Goal: Task Accomplishment & Management: Use online tool/utility

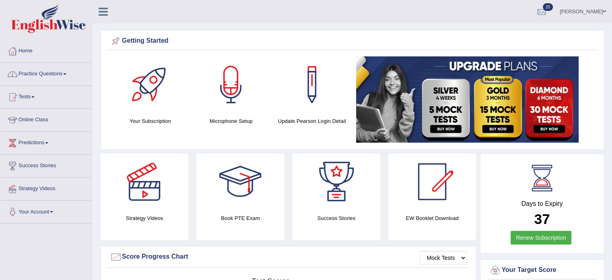
click at [54, 67] on link "Practice Questions" at bounding box center [46, 73] width 92 height 20
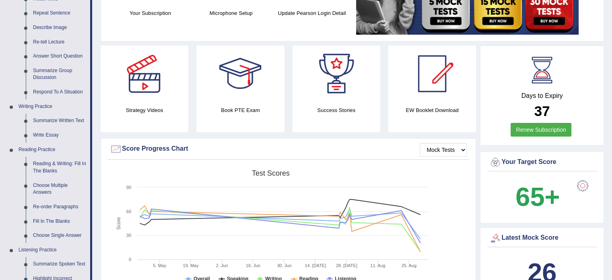
scroll to position [109, 0]
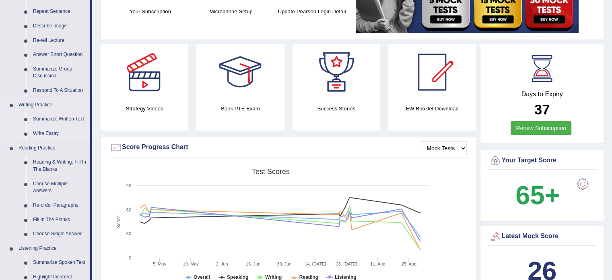
click at [48, 133] on link "Write Essay" at bounding box center [59, 133] width 61 height 14
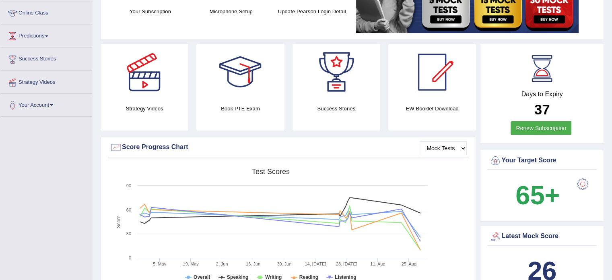
scroll to position [110, 0]
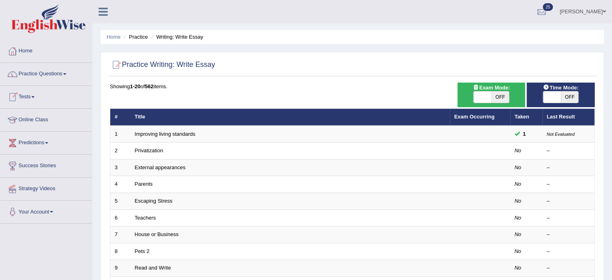
click at [37, 96] on link "Tests" at bounding box center [46, 96] width 92 height 20
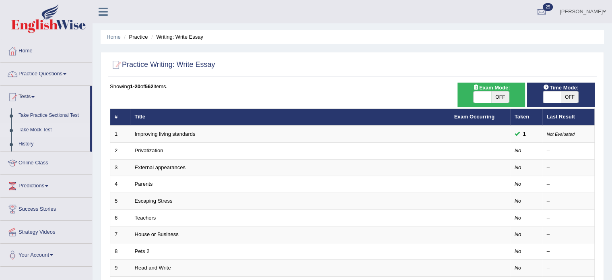
click at [43, 127] on link "Take Mock Test" at bounding box center [52, 130] width 75 height 14
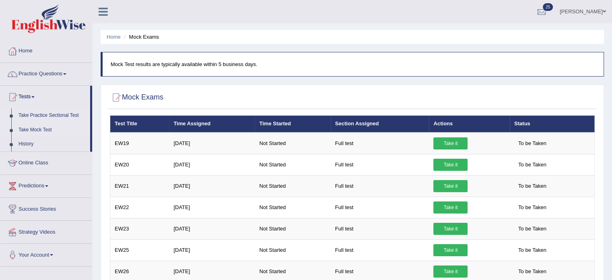
click at [47, 114] on link "Take Practice Sectional Test" at bounding box center [52, 115] width 75 height 14
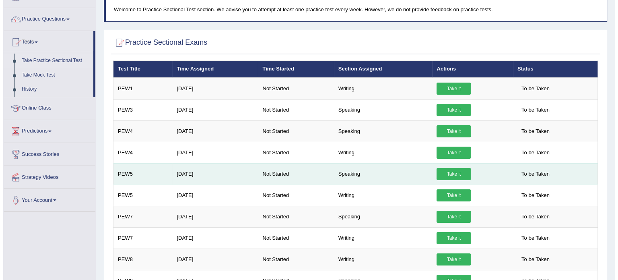
scroll to position [123, 0]
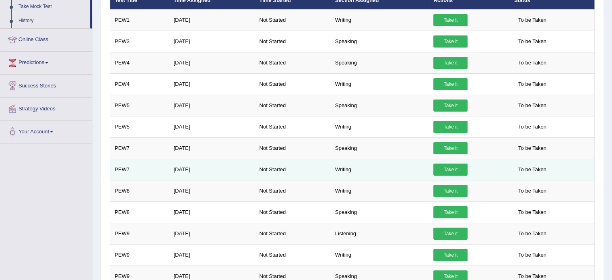
click at [450, 167] on link "Take it" at bounding box center [450, 169] width 34 height 12
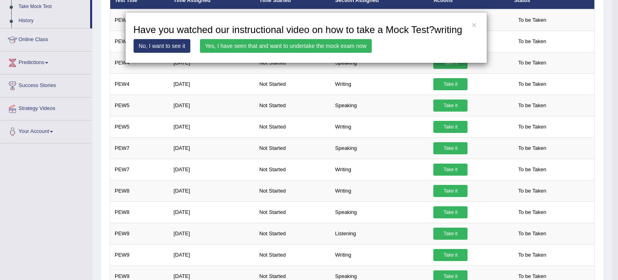
click at [265, 46] on link "Yes, I have seen that and want to undertake the mock exam now" at bounding box center [286, 46] width 172 height 14
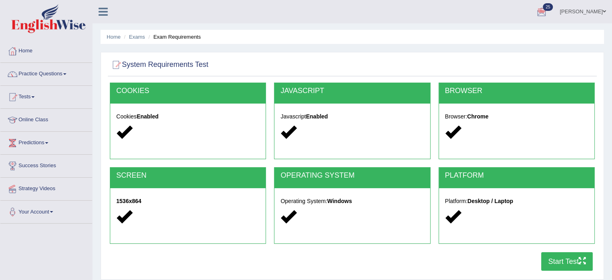
click at [569, 262] on button "Start Test" at bounding box center [566, 261] width 51 height 19
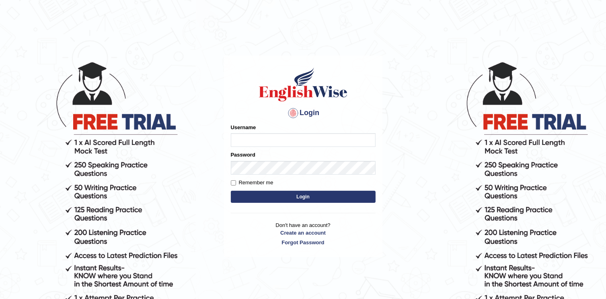
click at [447, 179] on body "Login Please fix the following errors: Username Password Remember me Login Don'…" at bounding box center [303, 179] width 606 height 299
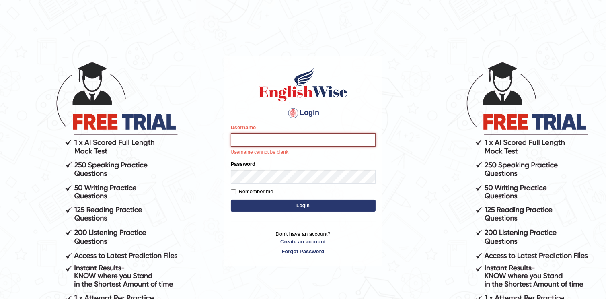
click at [242, 141] on input "Username" at bounding box center [303, 140] width 145 height 14
type input "tusaralom"
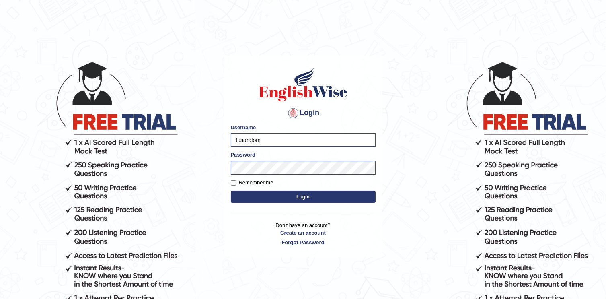
click at [230, 181] on div "Login Please fix the following errors: Username tusaralom Password Remember me …" at bounding box center [303, 157] width 158 height 202
click at [233, 181] on input "Remember me" at bounding box center [233, 182] width 5 height 5
checkbox input "true"
click at [297, 196] on button "Login" at bounding box center [303, 197] width 145 height 12
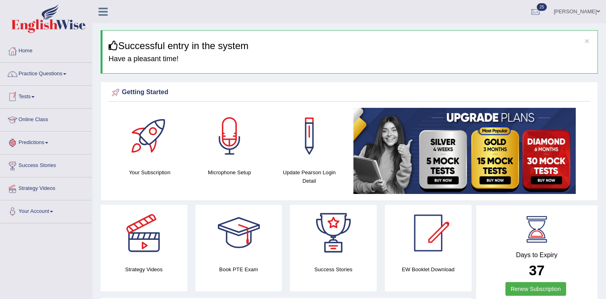
click at [38, 96] on link "Tests" at bounding box center [46, 96] width 92 height 20
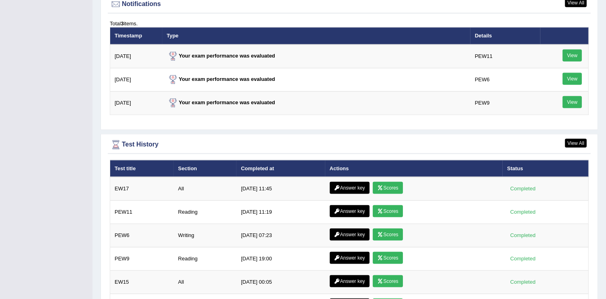
scroll to position [1043, 0]
